Goal: Transaction & Acquisition: Purchase product/service

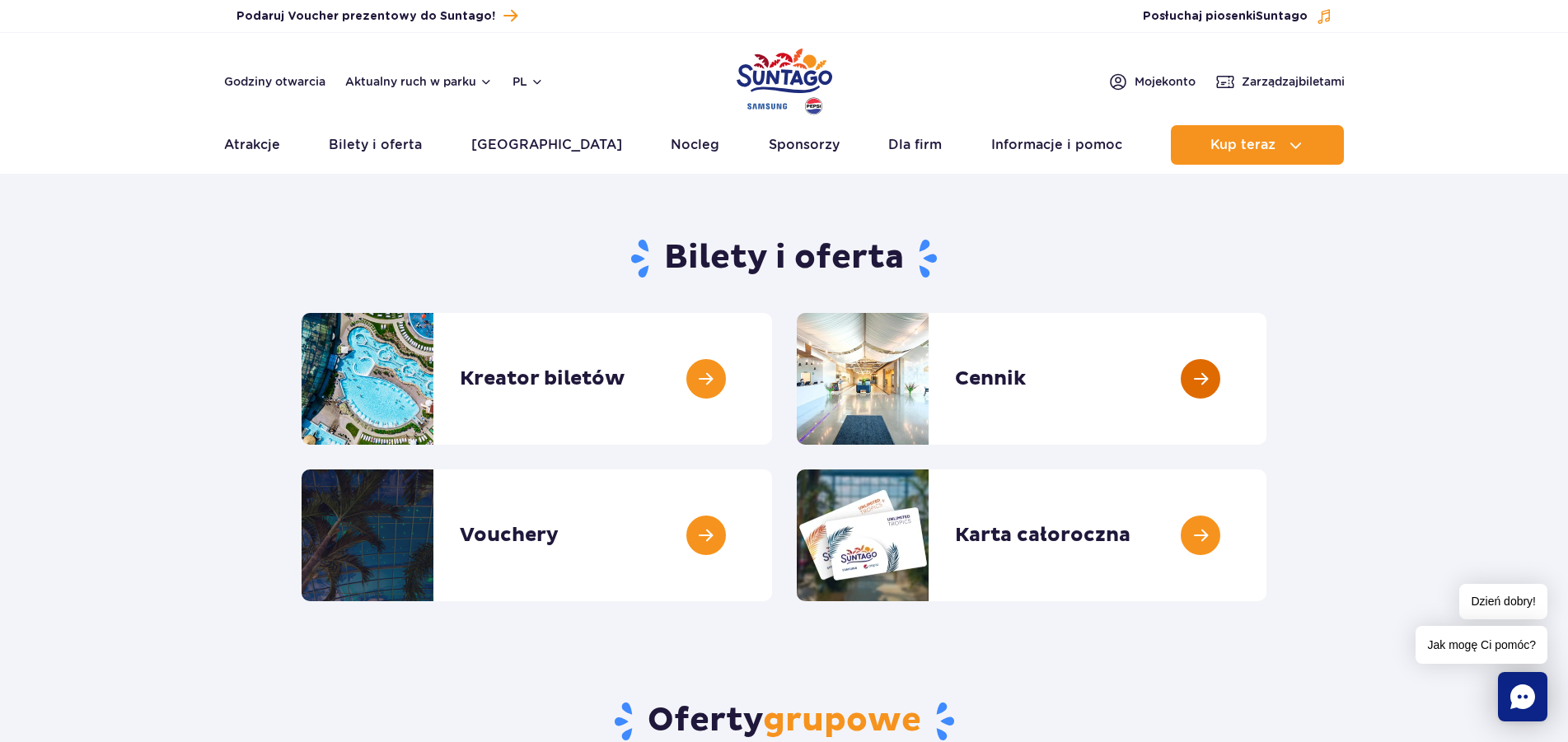
click at [1267, 383] on link at bounding box center [1267, 379] width 0 height 132
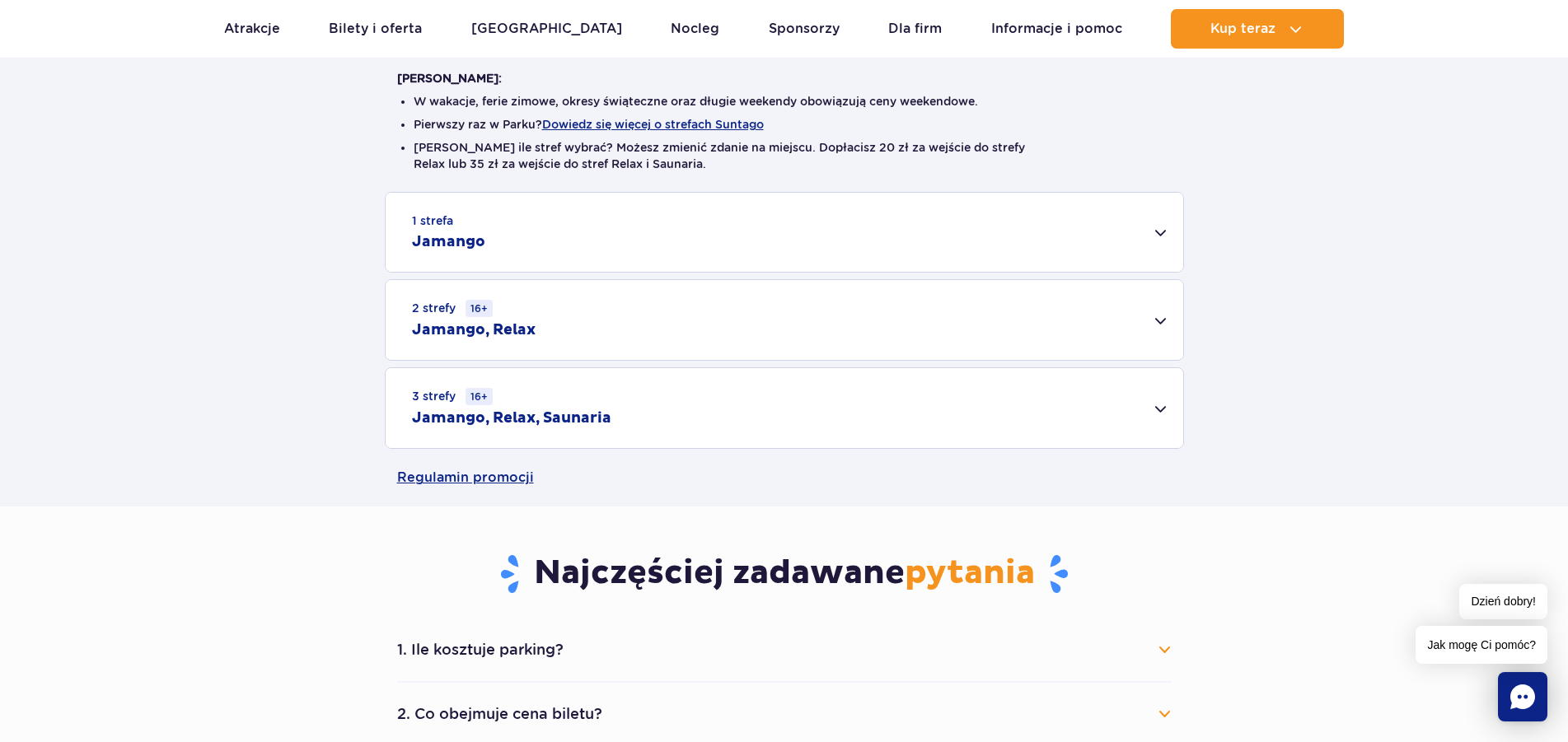
scroll to position [84, 0]
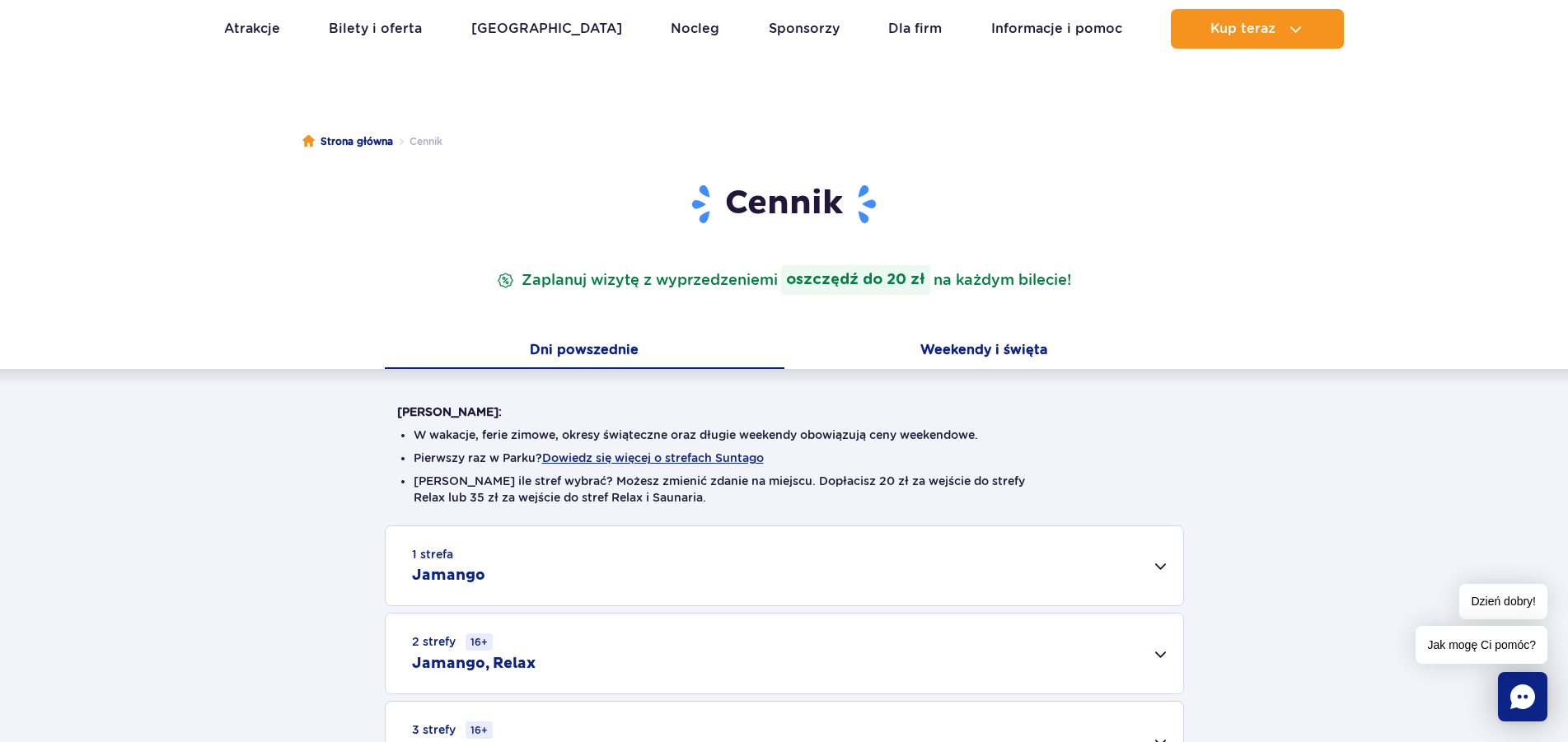
click at [994, 353] on button "Weekendy i święta" at bounding box center [984, 352] width 400 height 34
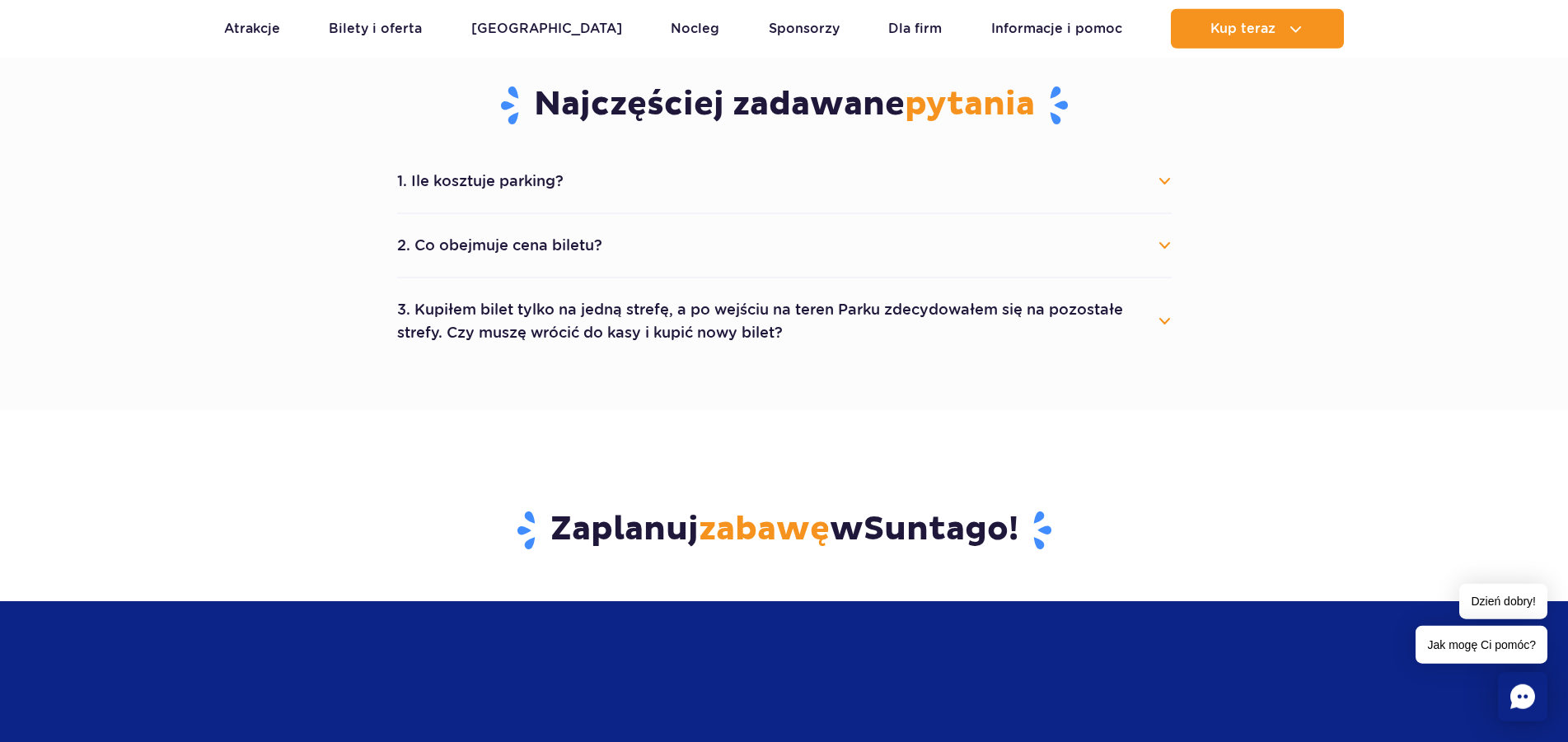
scroll to position [924, 0]
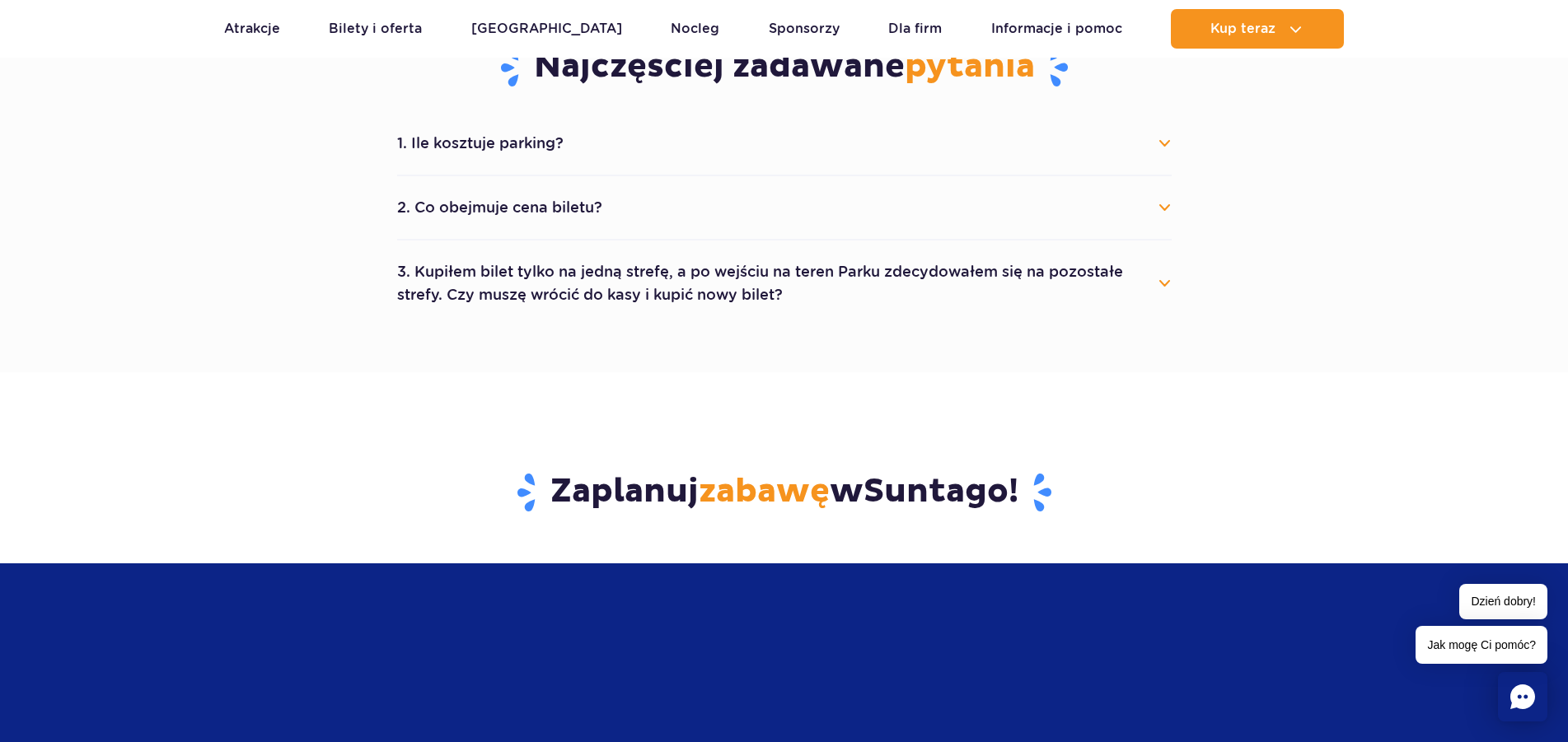
click at [536, 212] on button "2. Co obejmuje cena biletu?" at bounding box center [784, 207] width 775 height 36
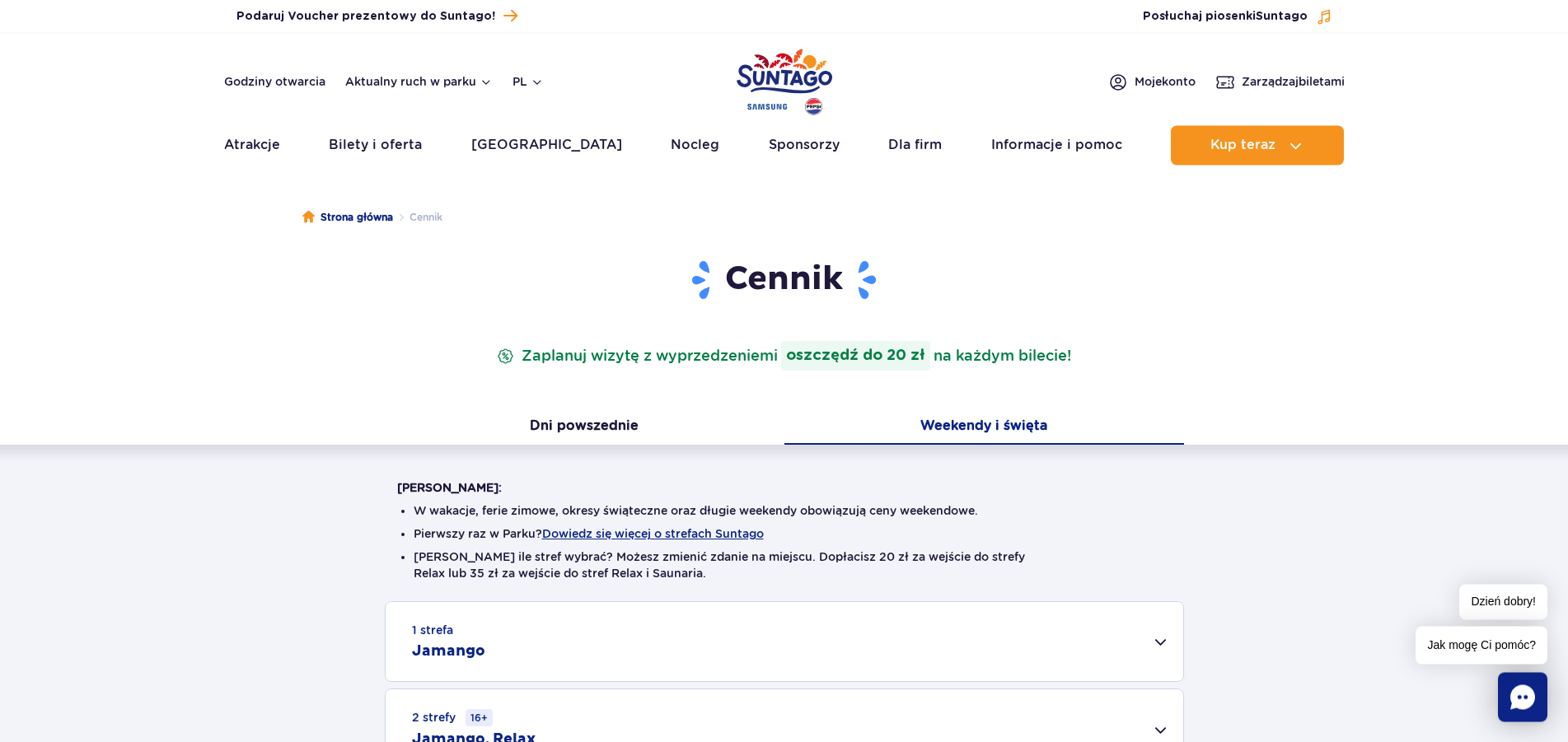
scroll to position [0, 0]
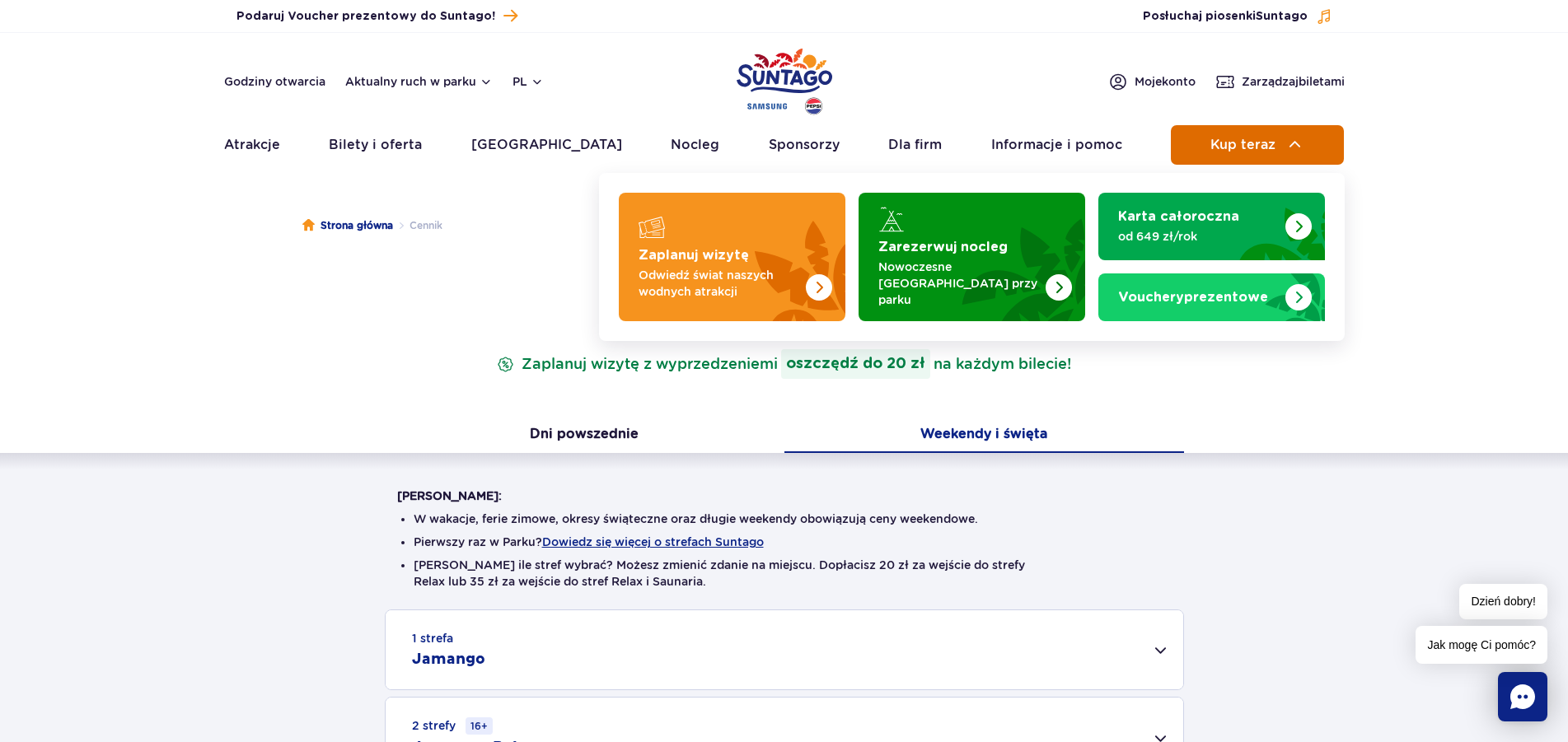
click at [1202, 151] on button "Kup teraz" at bounding box center [1257, 144] width 173 height 39
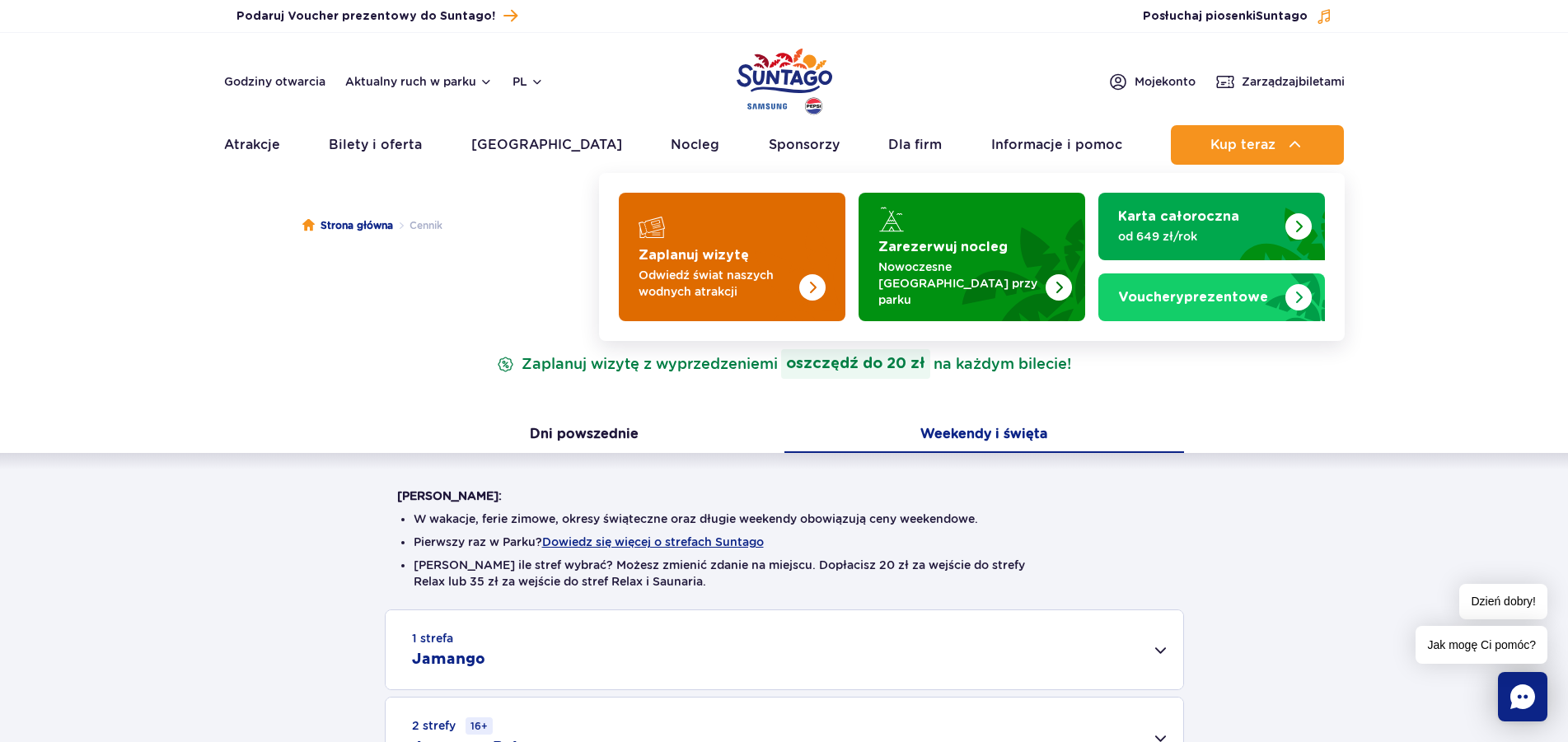
click at [706, 267] on p "Odwiedź świat naszych wodnych atrakcji" at bounding box center [718, 283] width 161 height 33
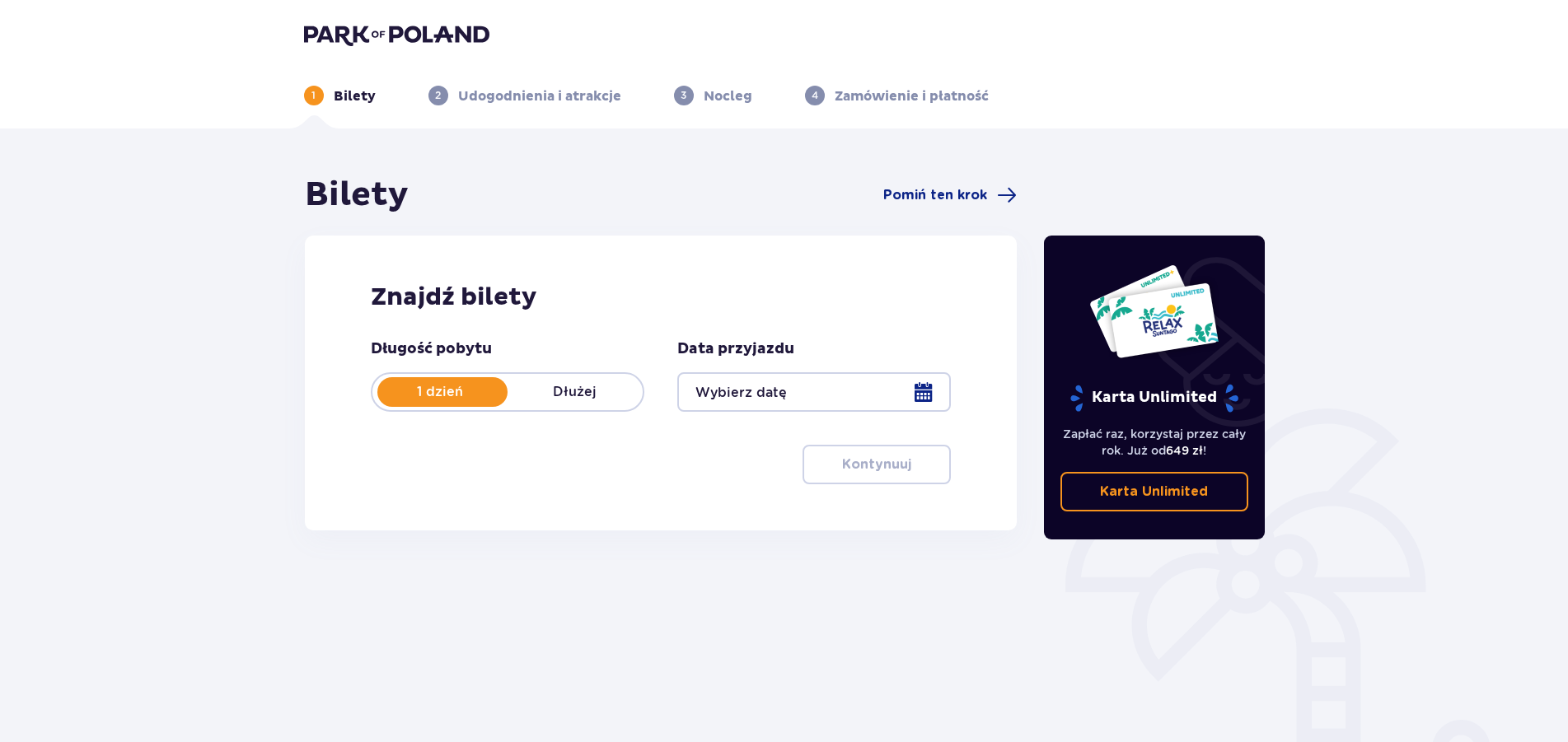
click at [871, 378] on div at bounding box center [814, 391] width 274 height 39
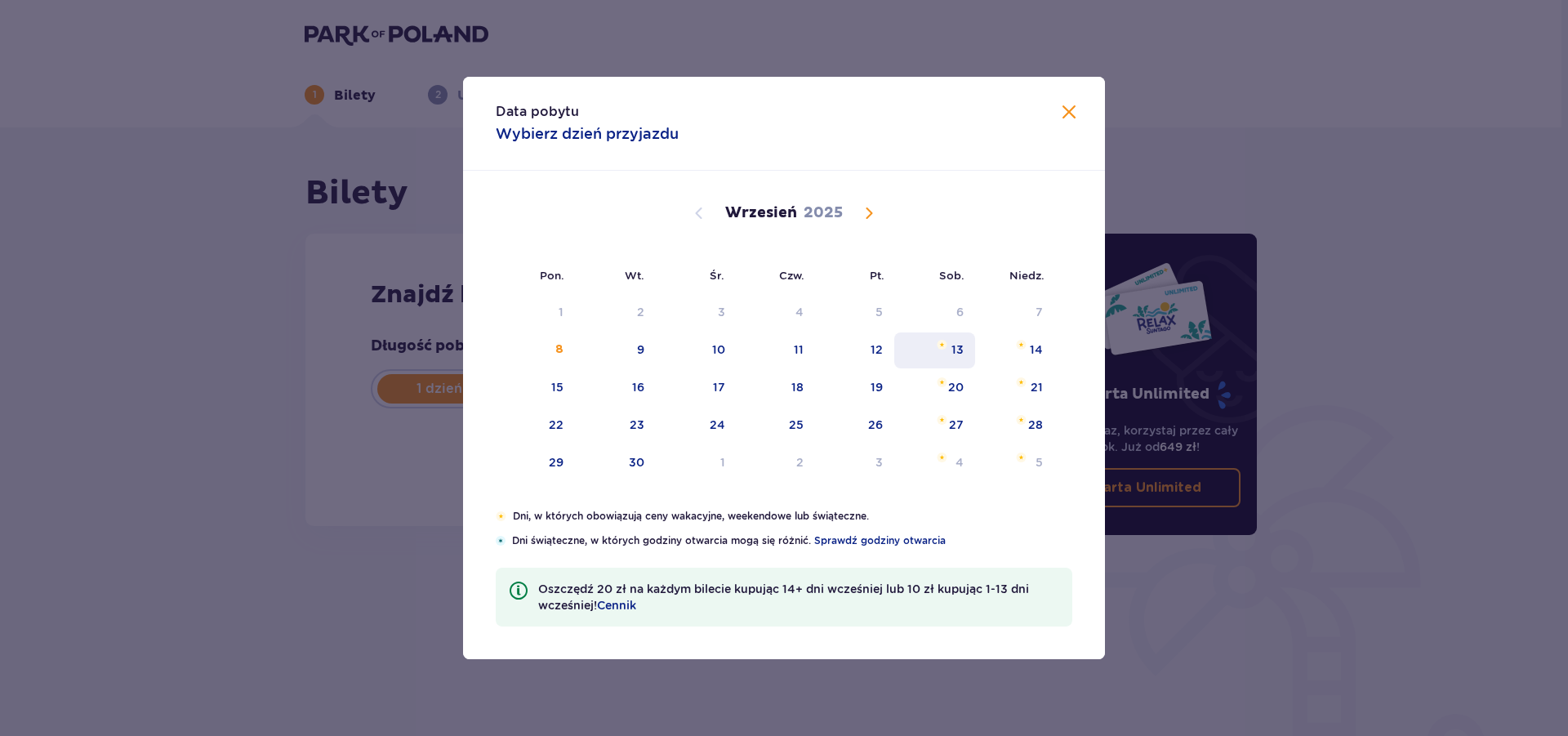
click at [950, 342] on div "13" at bounding box center [934, 351] width 81 height 36
type input "13.09.25"
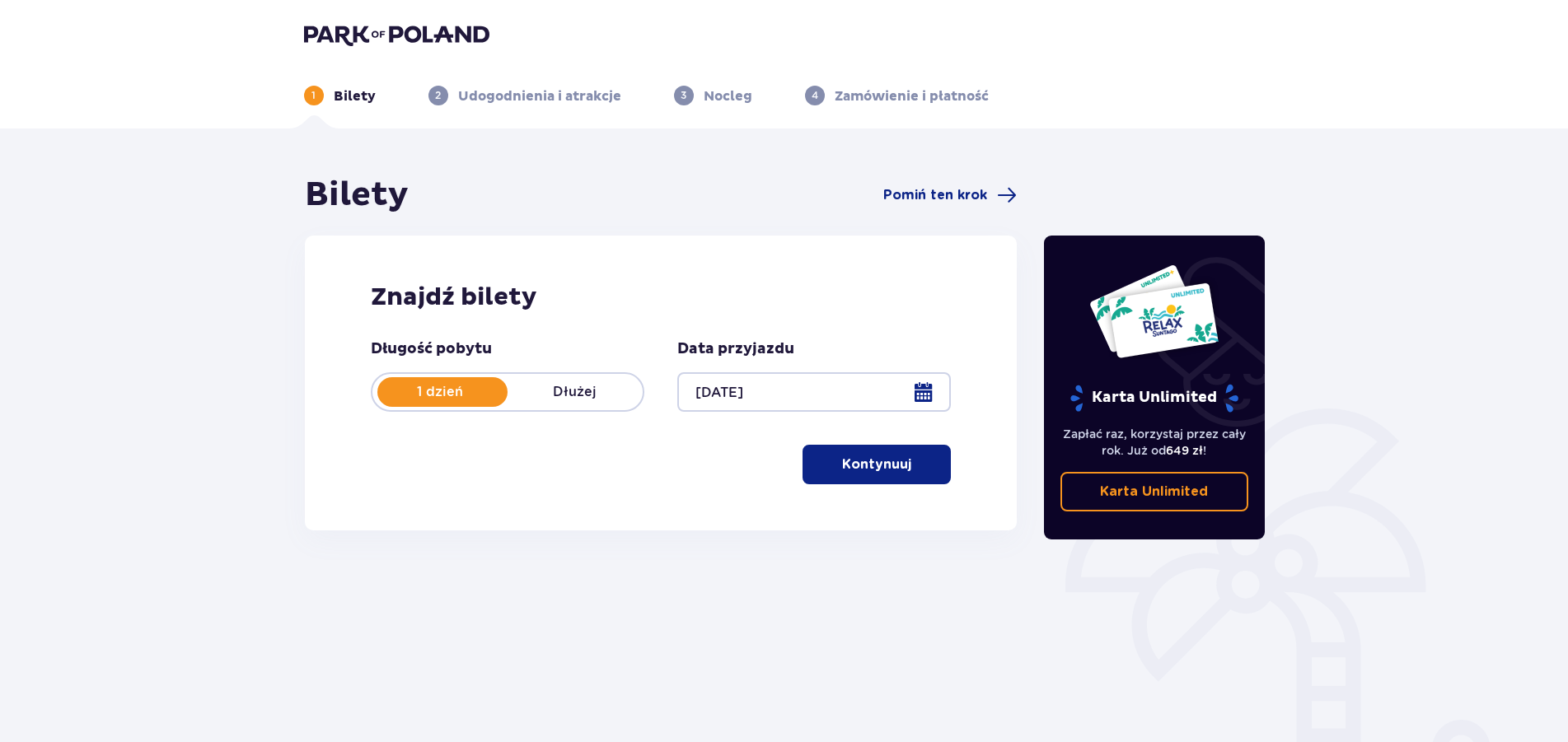
click at [911, 475] on button "Kontynuuj" at bounding box center [876, 464] width 148 height 39
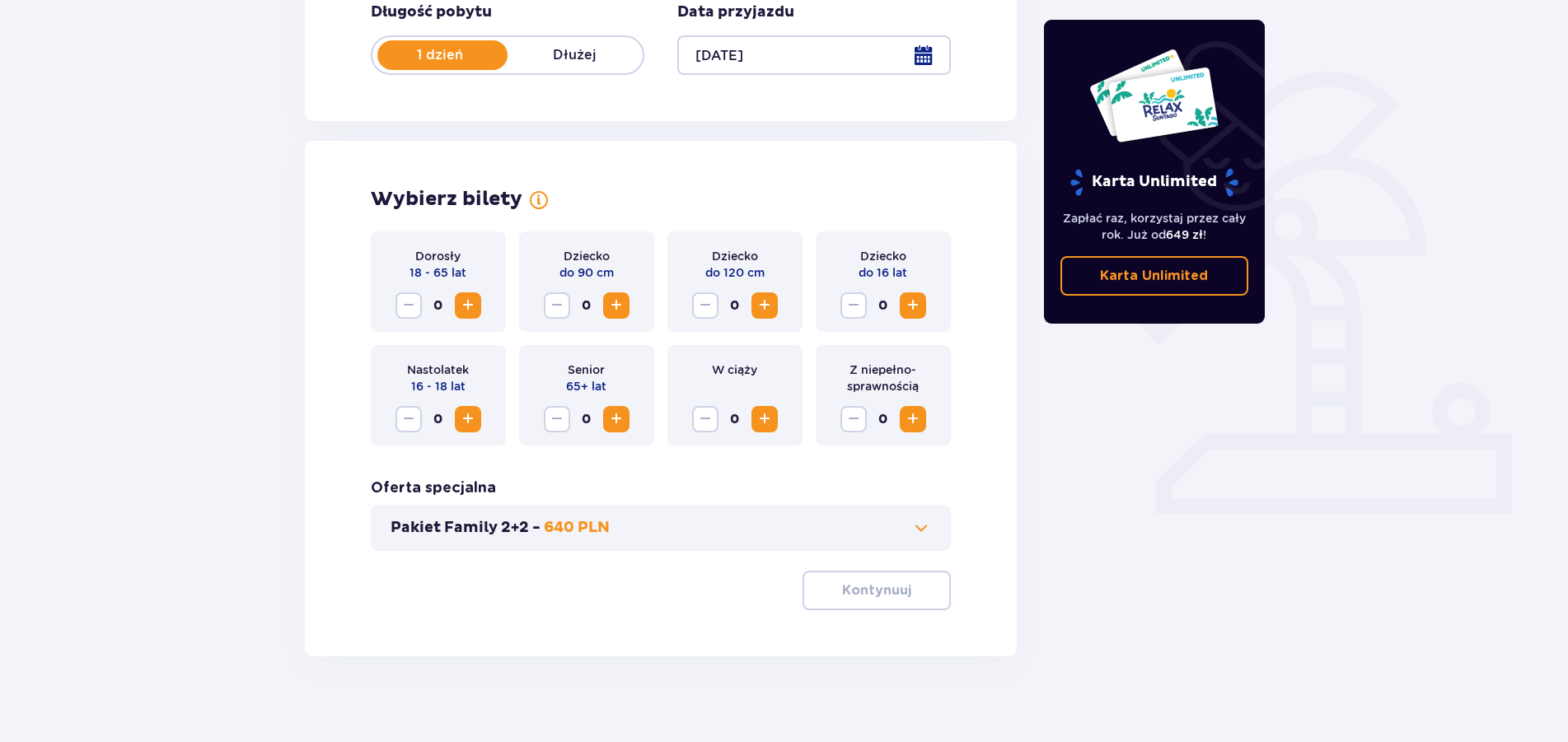
scroll to position [350, 0]
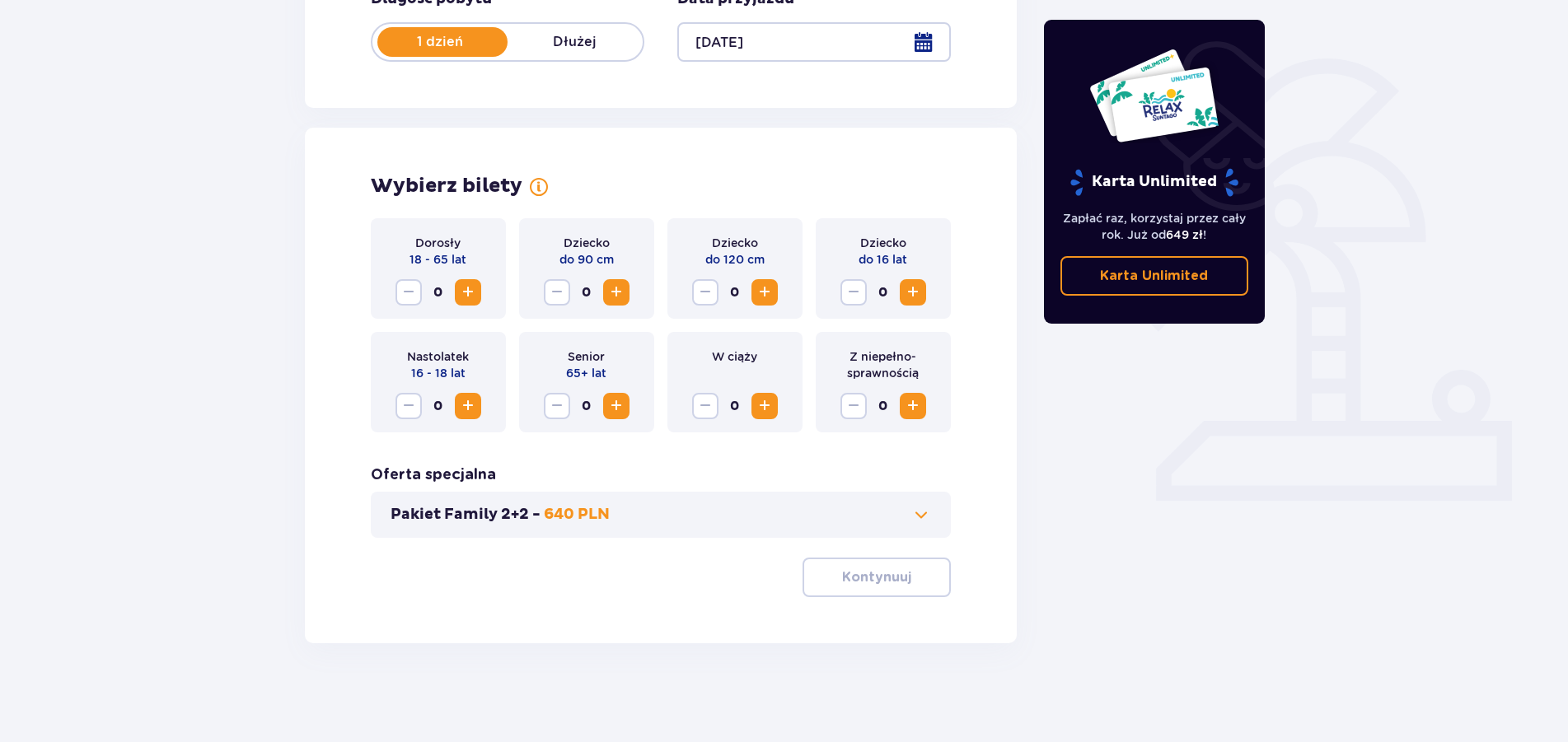
click at [917, 294] on span "Increase" at bounding box center [913, 292] width 20 height 20
click at [842, 581] on p "Kontynuuj" at bounding box center [876, 577] width 69 height 18
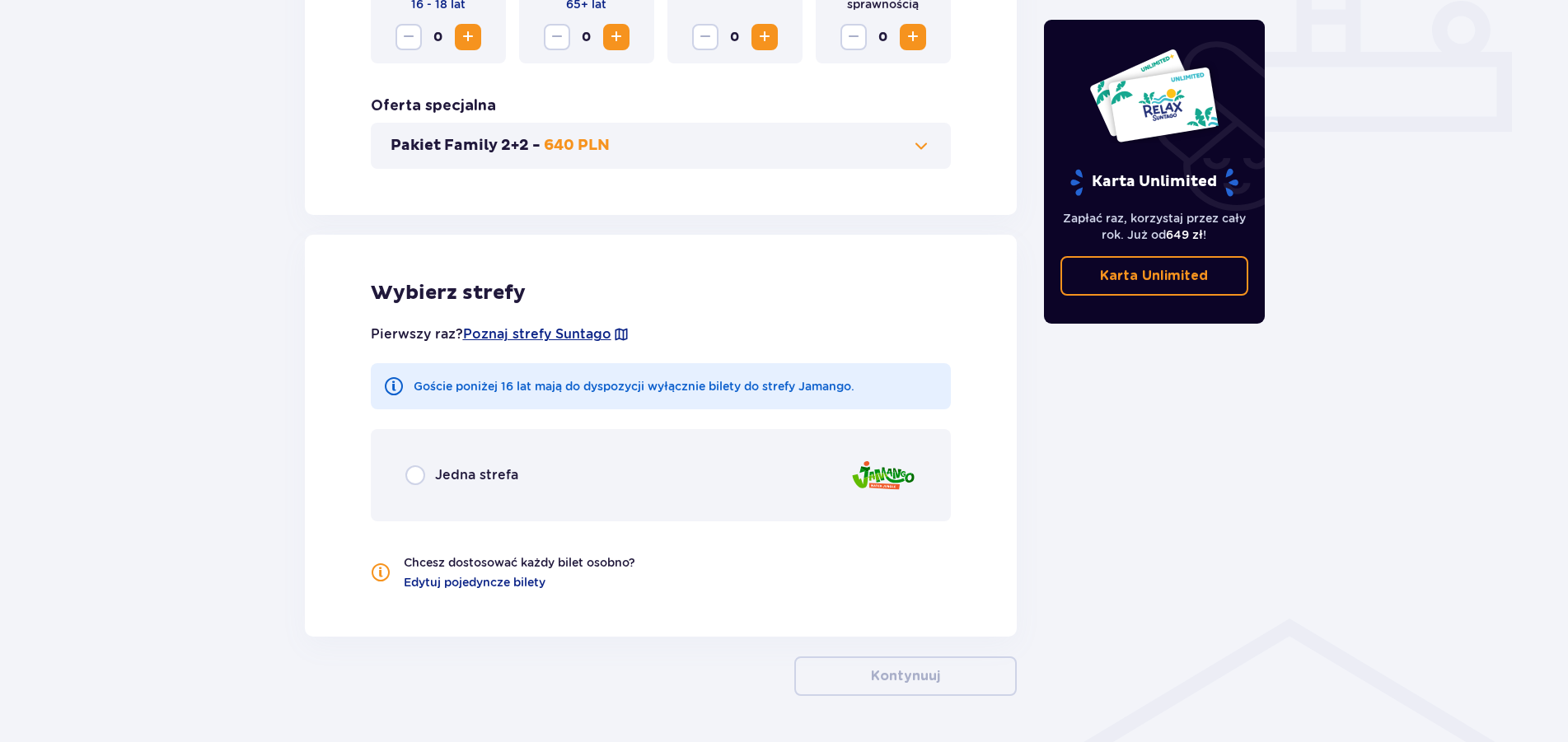
scroll to position [772, 0]
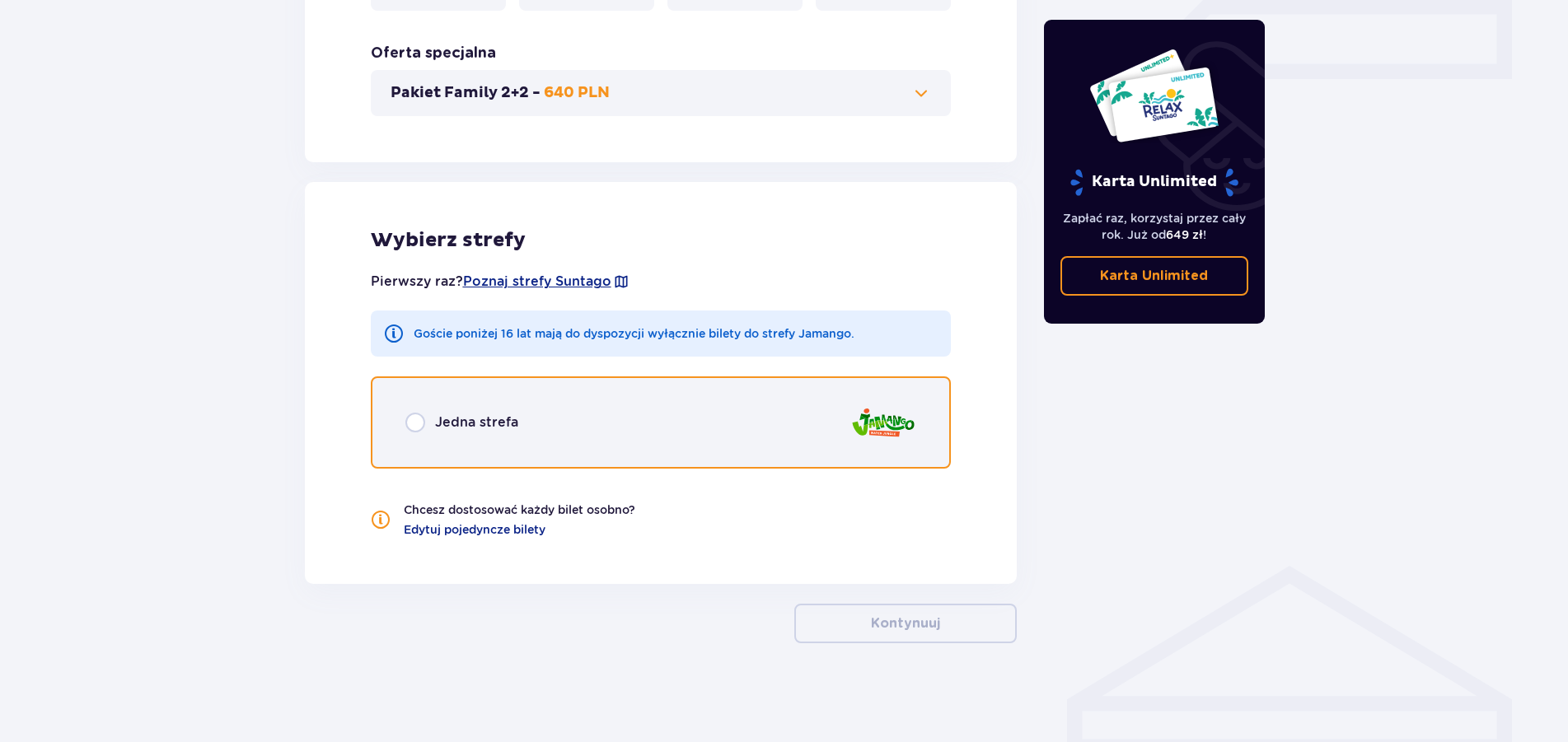
click at [421, 428] on input "radio" at bounding box center [415, 422] width 20 height 20
radio input "true"
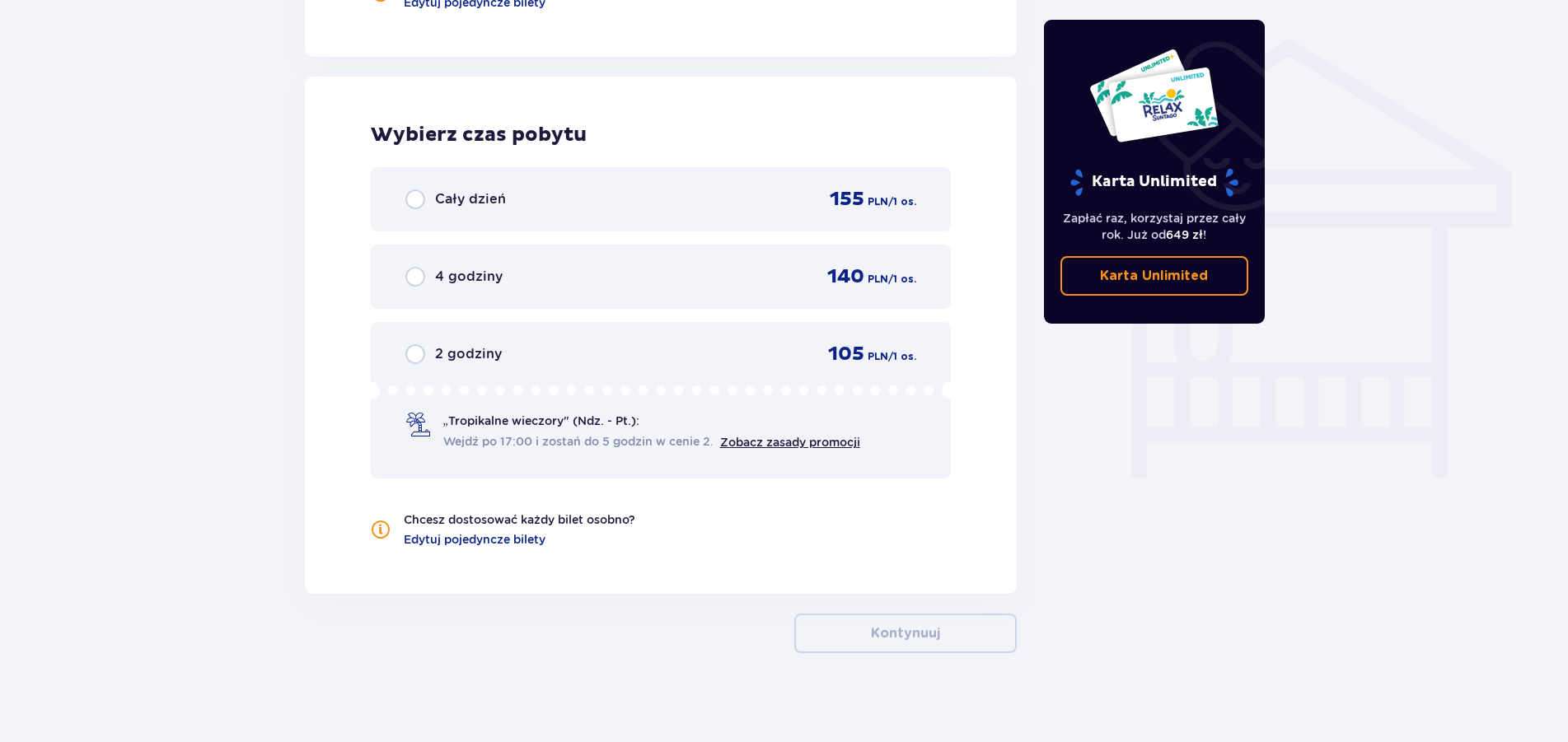
scroll to position [1309, 0]
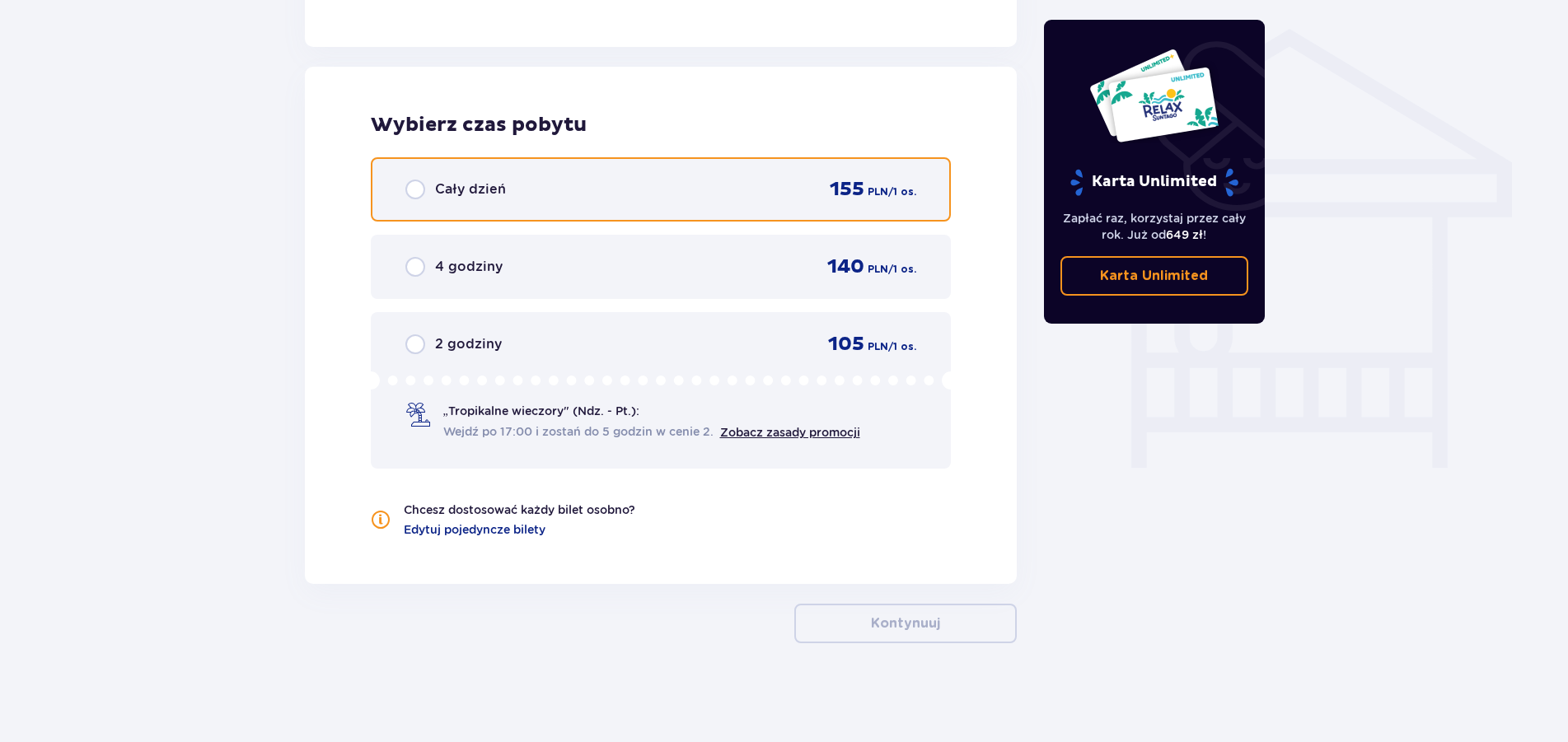
click at [411, 189] on input "radio" at bounding box center [415, 189] width 20 height 20
radio input "true"
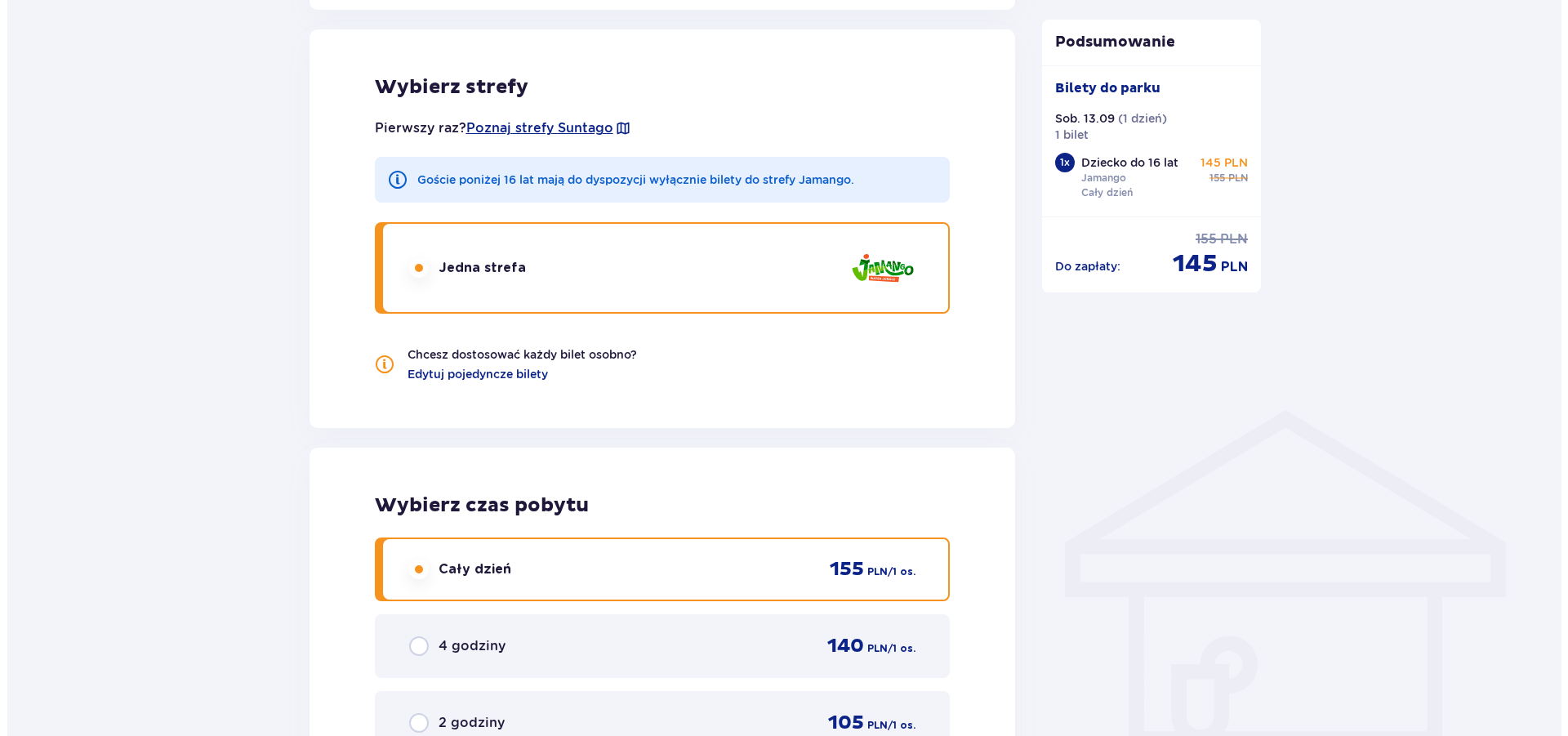
scroll to position [1389, 0]
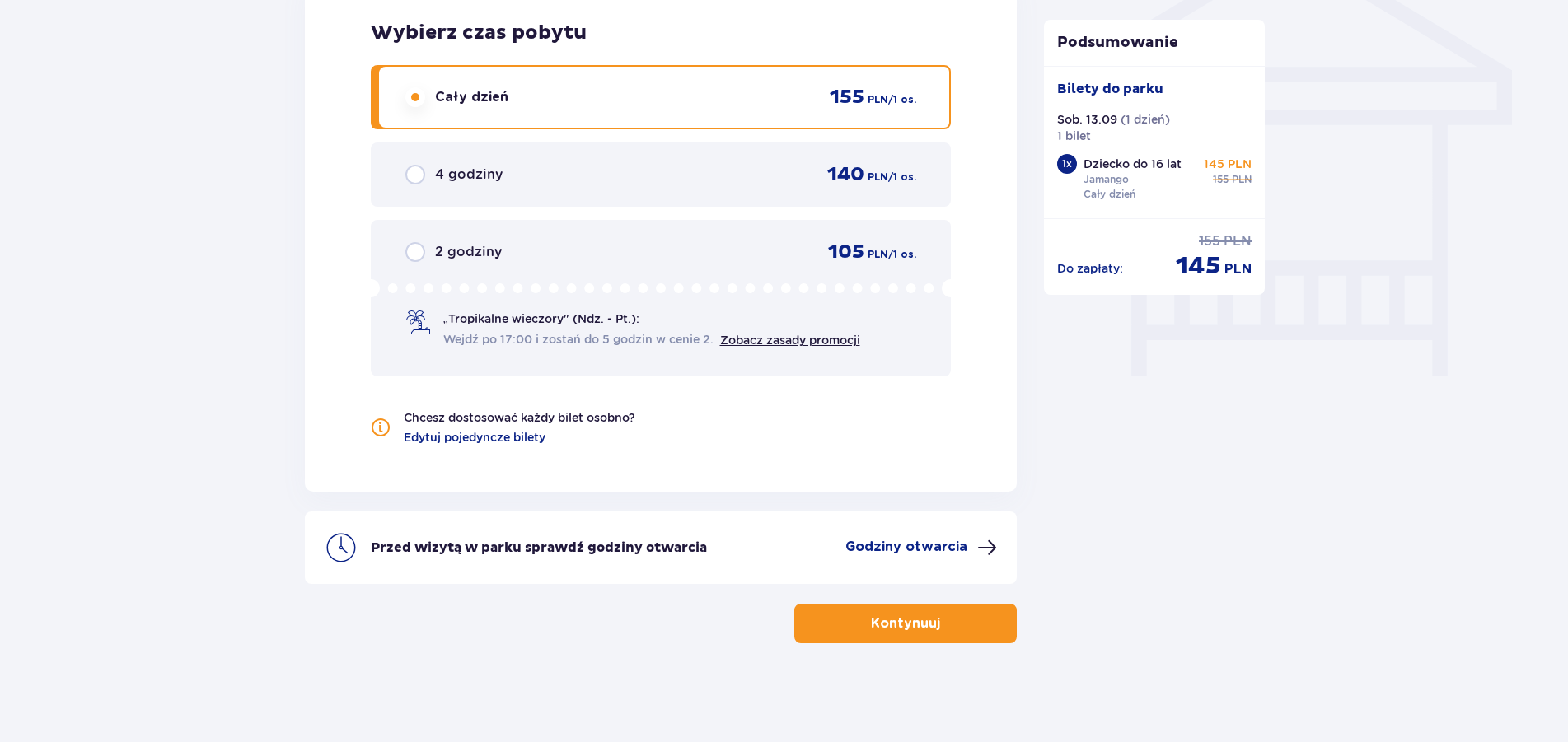
click at [916, 537] on div "Przed wizytą w parku sprawdź godziny otwarcia Godziny otwarcia" at bounding box center [661, 548] width 713 height 73
click at [872, 542] on p "Godziny otwarcia" at bounding box center [906, 546] width 121 height 18
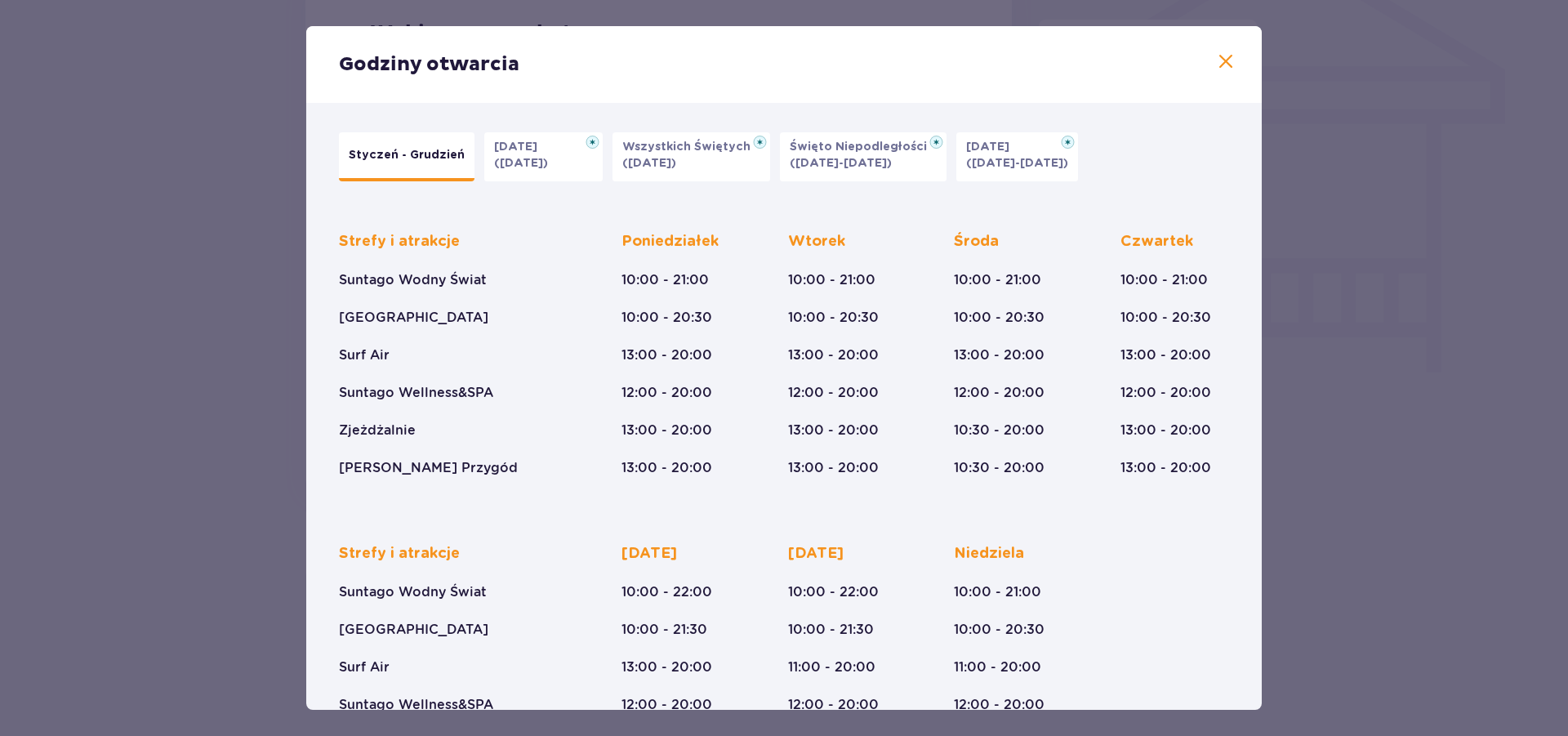
scroll to position [112, 0]
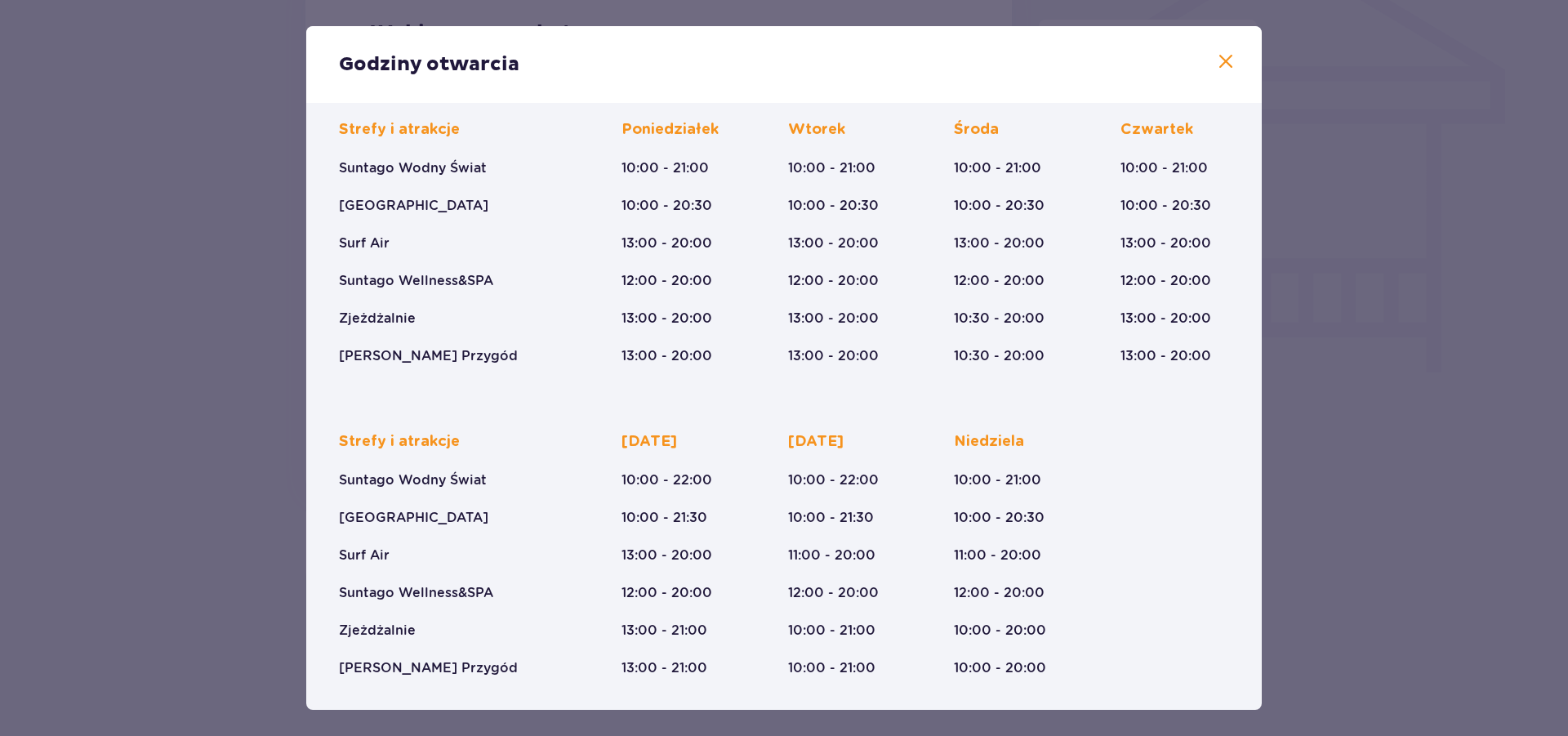
click at [1221, 60] on div "Godziny otwarcia" at bounding box center [784, 64] width 956 height 77
click at [1215, 64] on span at bounding box center [1225, 62] width 20 height 20
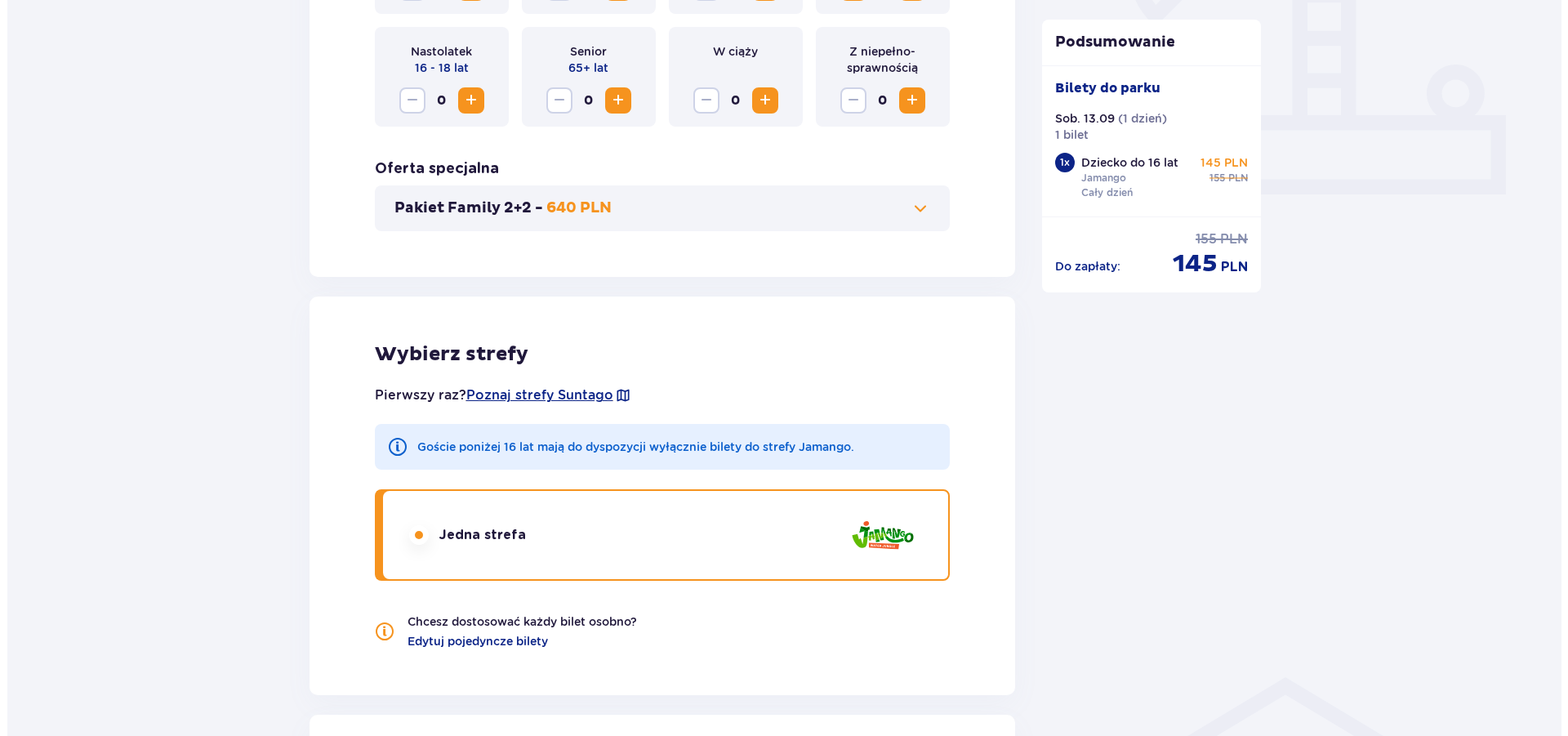
scroll to position [723, 0]
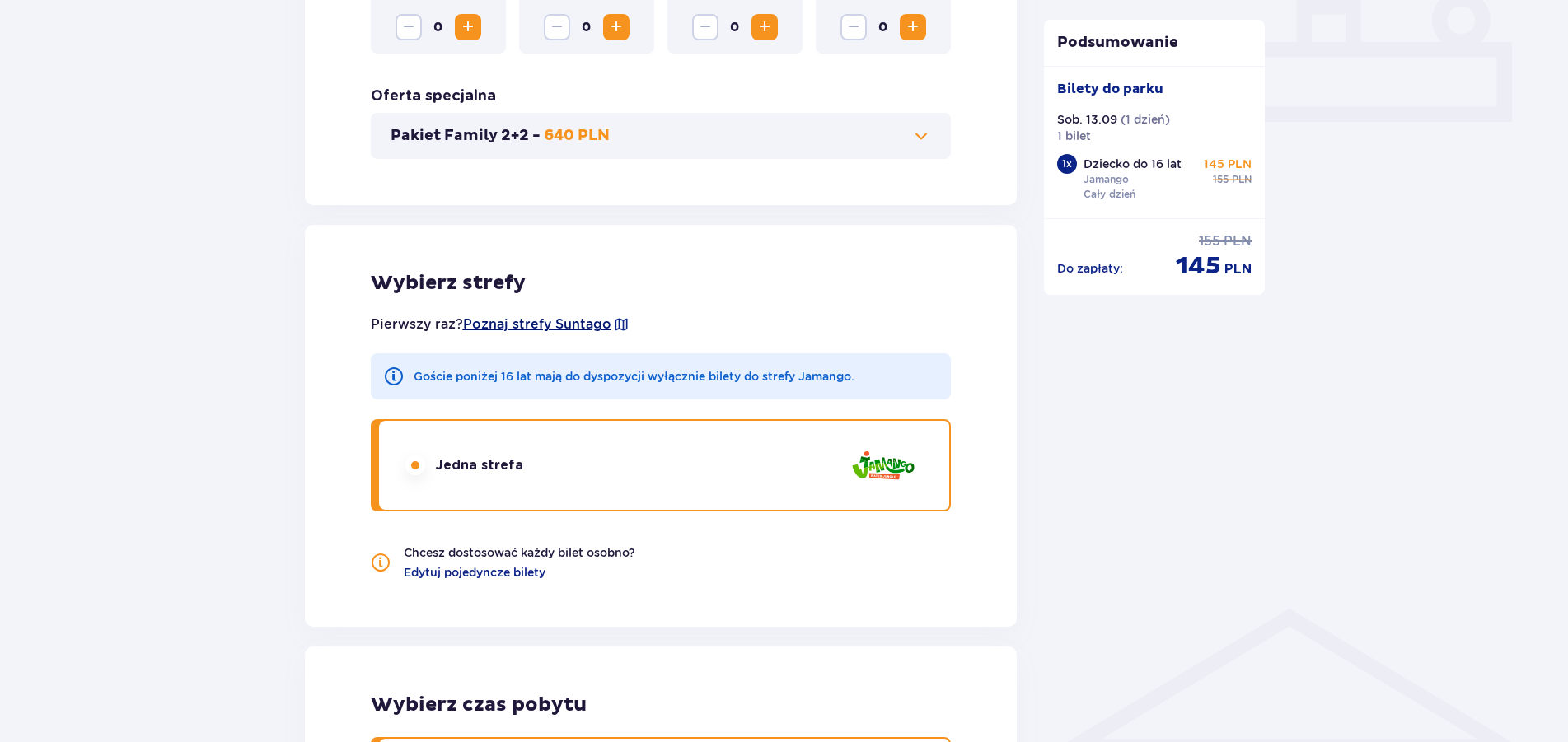
click at [545, 326] on span "Poznaj strefy Suntago" at bounding box center [537, 324] width 148 height 18
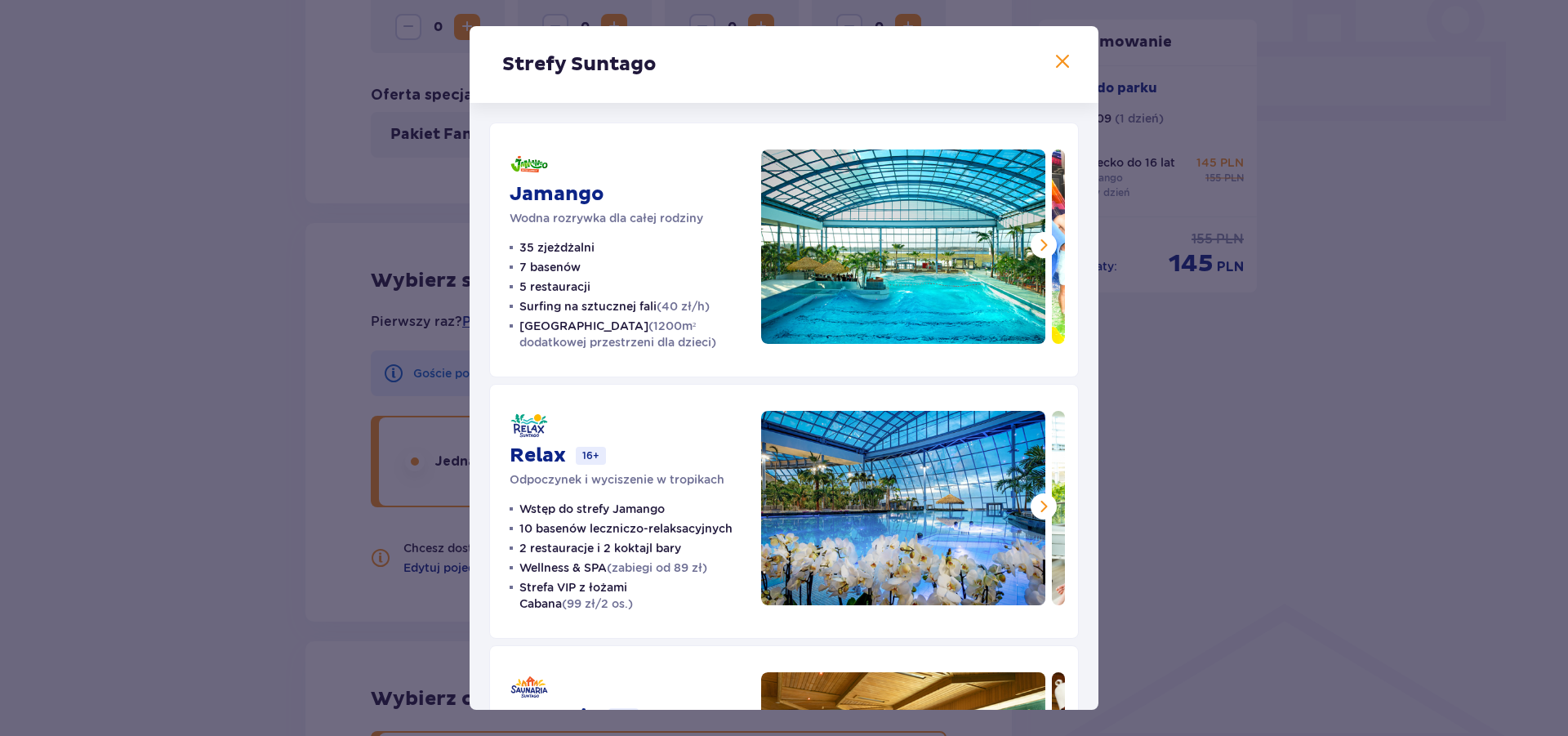
click at [1037, 62] on div "Strefy Suntago" at bounding box center [783, 64] width 629 height 77
click at [1052, 52] on span at bounding box center [1062, 62] width 20 height 20
